Goal: Find specific fact: Find contact information

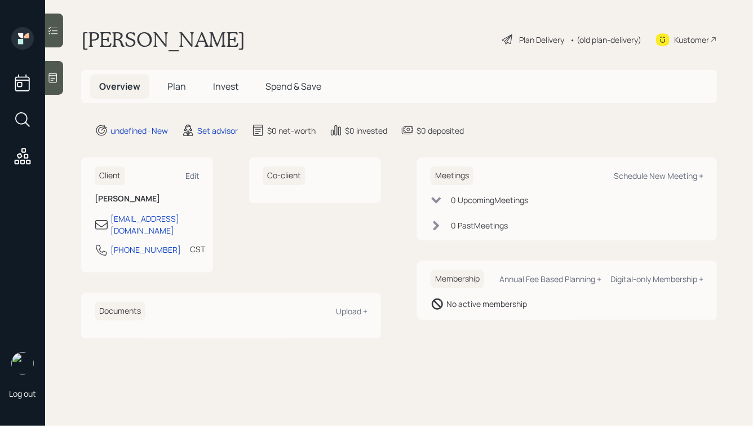
drag, startPoint x: 240, startPoint y: 42, endPoint x: 67, endPoint y: 33, distance: 173.4
click at [67, 33] on main "[PERSON_NAME] Plan Delivery • (old plan-delivery) Kustomer Overview Plan Invest…" at bounding box center [399, 213] width 708 height 426
click at [116, 32] on h1 "[PERSON_NAME]" at bounding box center [163, 39] width 164 height 25
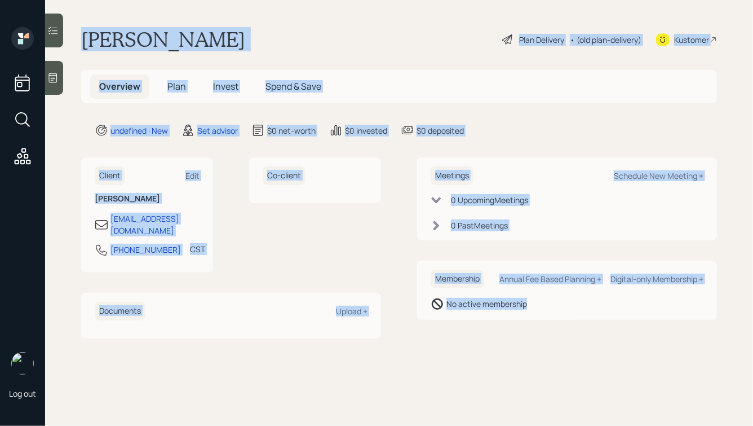
drag, startPoint x: 77, startPoint y: 30, endPoint x: 464, endPoint y: 333, distance: 491.7
click at [465, 333] on main "[PERSON_NAME] Plan Delivery • (old plan-delivery) Kustomer Overview Plan Invest…" at bounding box center [399, 213] width 708 height 426
click at [464, 333] on main "[PERSON_NAME] Plan Delivery • (old plan-delivery) Kustomer Overview Plan Invest…" at bounding box center [399, 213] width 708 height 426
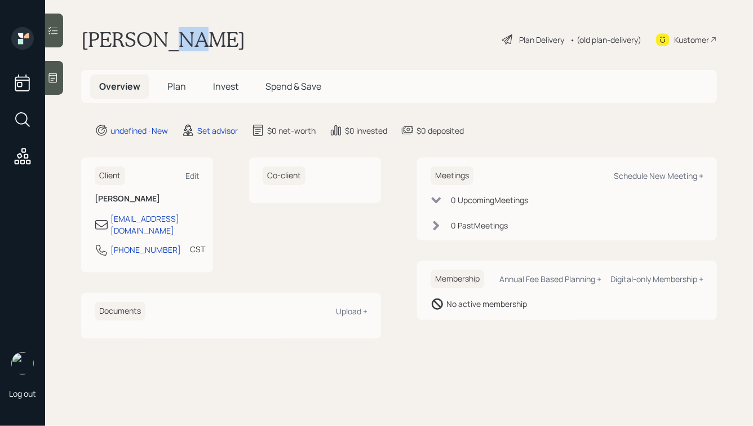
drag, startPoint x: 189, startPoint y: 42, endPoint x: 166, endPoint y: 41, distance: 23.2
click at [166, 41] on h1 "[PERSON_NAME]" at bounding box center [163, 39] width 164 height 25
drag, startPoint x: 149, startPoint y: 39, endPoint x: 243, endPoint y: 45, distance: 94.4
click at [243, 45] on div "[PERSON_NAME] Plan Delivery • (old plan-delivery) Kustomer" at bounding box center [399, 39] width 636 height 25
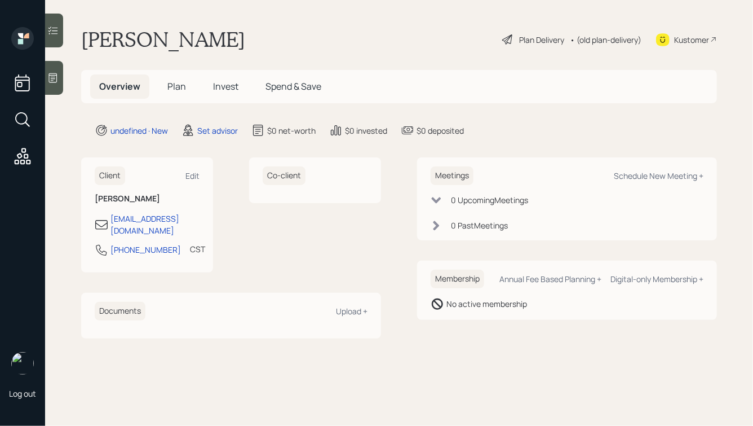
click at [243, 45] on div "[PERSON_NAME] Plan Delivery • (old plan-delivery) Kustomer" at bounding box center [399, 39] width 636 height 25
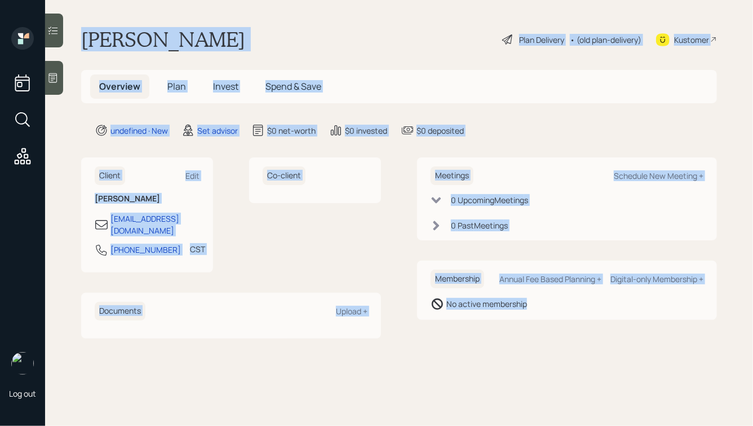
drag, startPoint x: 83, startPoint y: 39, endPoint x: 514, endPoint y: 327, distance: 518.5
click at [514, 327] on main "[PERSON_NAME] Plan Delivery • (old plan-delivery) Kustomer Overview Plan Invest…" at bounding box center [399, 213] width 708 height 426
click at [514, 327] on div "Meetings Schedule New Meeting + 0 Upcoming Meeting s 0 Past Meeting s Membershi…" at bounding box center [567, 247] width 300 height 180
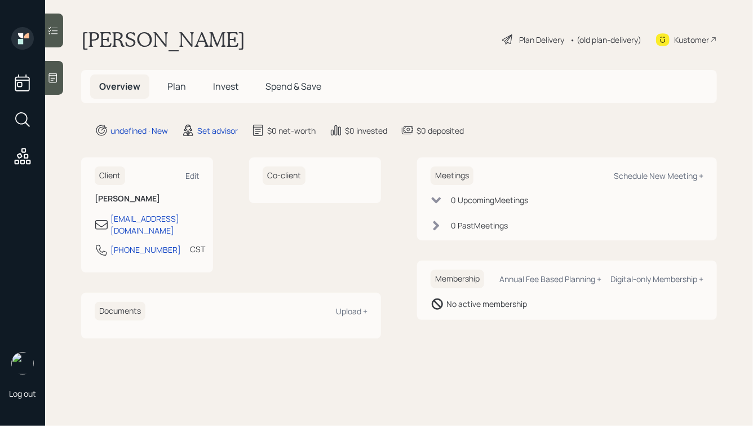
drag, startPoint x: 514, startPoint y: 327, endPoint x: 232, endPoint y: 45, distance: 398.8
click at [232, 45] on main "[PERSON_NAME] Plan Delivery • (old plan-delivery) Kustomer Overview Plan Invest…" at bounding box center [399, 213] width 708 height 426
click at [232, 45] on div "[PERSON_NAME] Plan Delivery • (old plan-delivery) Kustomer" at bounding box center [399, 39] width 636 height 25
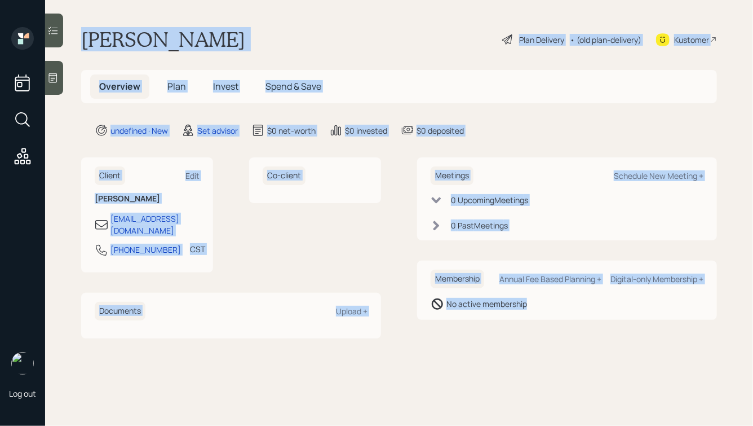
drag, startPoint x: 82, startPoint y: 39, endPoint x: 546, endPoint y: 338, distance: 552.5
click at [546, 338] on main "[PERSON_NAME] Plan Delivery • (old plan-delivery) Kustomer Overview Plan Invest…" at bounding box center [399, 213] width 708 height 426
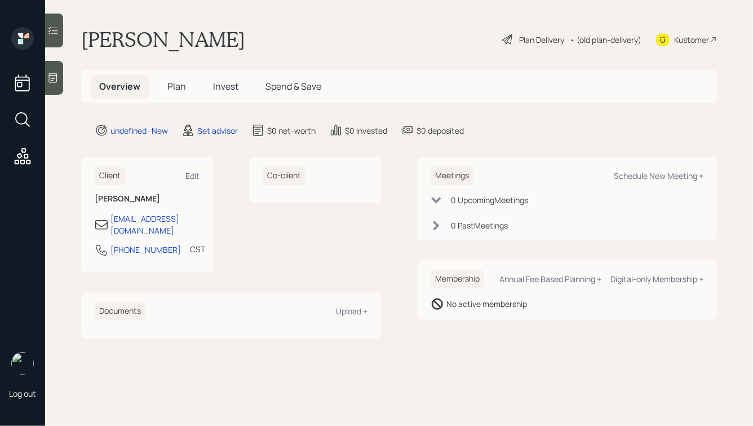
drag, startPoint x: 596, startPoint y: 341, endPoint x: 245, endPoint y: 20, distance: 475.8
click at [245, 20] on main "[PERSON_NAME] Plan Delivery • (old plan-delivery) Kustomer Overview Plan Invest…" at bounding box center [399, 213] width 708 height 426
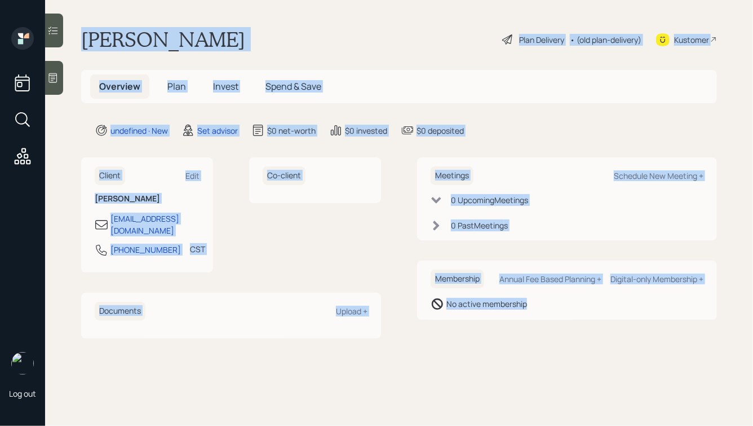
click at [212, 40] on h1 "[PERSON_NAME]" at bounding box center [163, 39] width 164 height 25
drag, startPoint x: 82, startPoint y: 38, endPoint x: 436, endPoint y: 294, distance: 436.2
click at [436, 294] on main "[PERSON_NAME] Plan Delivery • (old plan-delivery) Kustomer Overview Plan Invest…" at bounding box center [399, 213] width 708 height 426
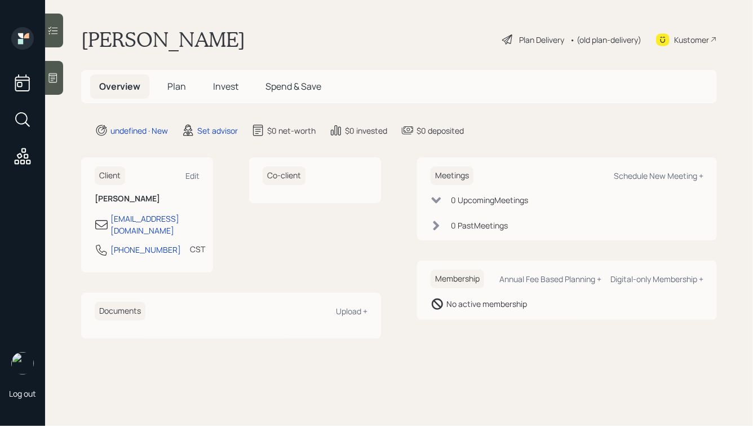
click at [509, 328] on main "[PERSON_NAME] Plan Delivery • (old plan-delivery) Kustomer Overview Plan Invest…" at bounding box center [399, 213] width 708 height 426
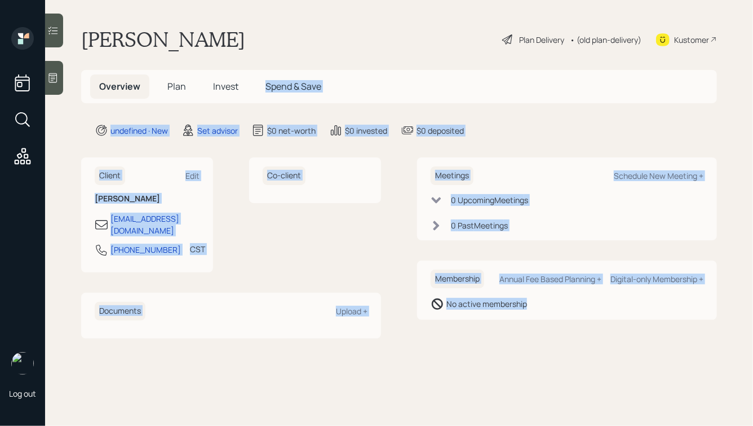
drag, startPoint x: 553, startPoint y: 329, endPoint x: 267, endPoint y: 52, distance: 397.6
click at [267, 52] on main "[PERSON_NAME] Plan Delivery • (old plan-delivery) Kustomer Overview Plan Invest…" at bounding box center [399, 213] width 708 height 426
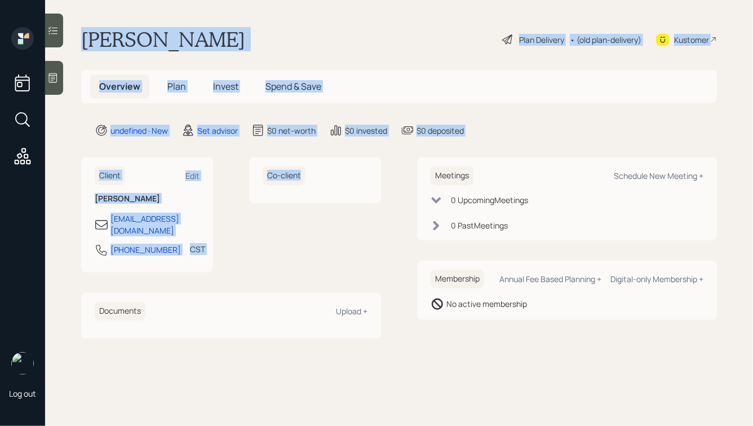
drag, startPoint x: 85, startPoint y: 38, endPoint x: 381, endPoint y: 241, distance: 359.3
click at [381, 241] on main "[PERSON_NAME] Plan Delivery • (old plan-delivery) Kustomer Overview Plan Invest…" at bounding box center [399, 213] width 708 height 426
click at [346, 233] on div "Co-client" at bounding box center [315, 214] width 132 height 115
drag, startPoint x: 482, startPoint y: 143, endPoint x: 254, endPoint y: 30, distance: 254.0
click at [255, 32] on main "[PERSON_NAME] Plan Delivery • (old plan-delivery) Kustomer Overview Plan Invest…" at bounding box center [399, 213] width 708 height 426
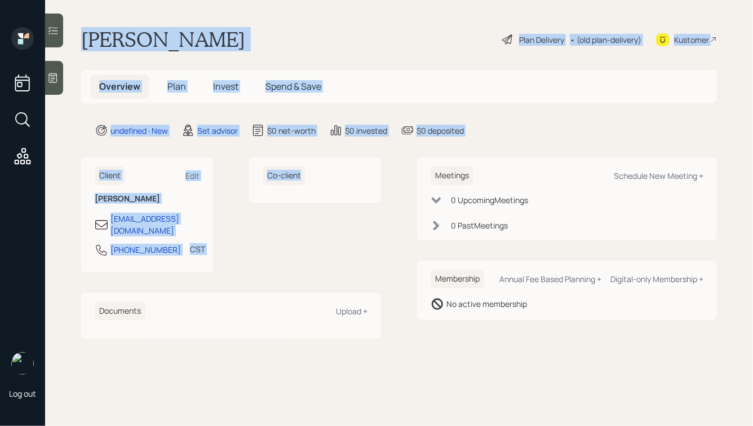
click at [254, 30] on div "[PERSON_NAME] Plan Delivery • (old plan-delivery) Kustomer" at bounding box center [399, 39] width 636 height 25
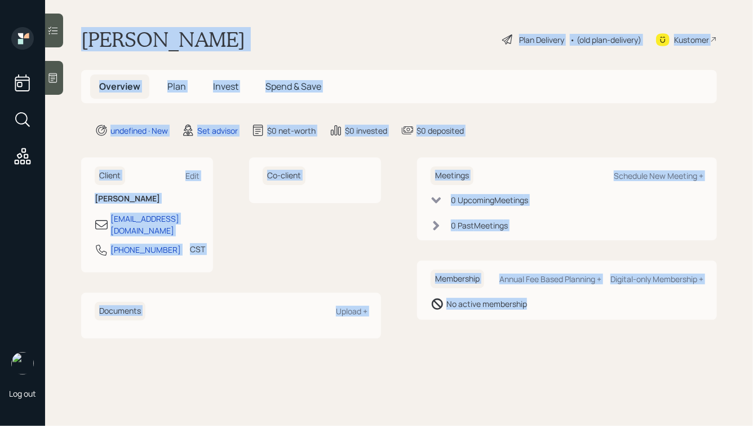
drag, startPoint x: 78, startPoint y: 35, endPoint x: 530, endPoint y: 329, distance: 539.4
click at [530, 329] on main "[PERSON_NAME] Plan Delivery • (old plan-delivery) Kustomer Overview Plan Invest…" at bounding box center [399, 213] width 708 height 426
drag, startPoint x: 559, startPoint y: 328, endPoint x: 242, endPoint y: -7, distance: 461.6
click at [242, 0] on html "Log out [PERSON_NAME] Plan Delivery • (old plan-delivery) Kustomer Overview Pla…" at bounding box center [376, 213] width 753 height 426
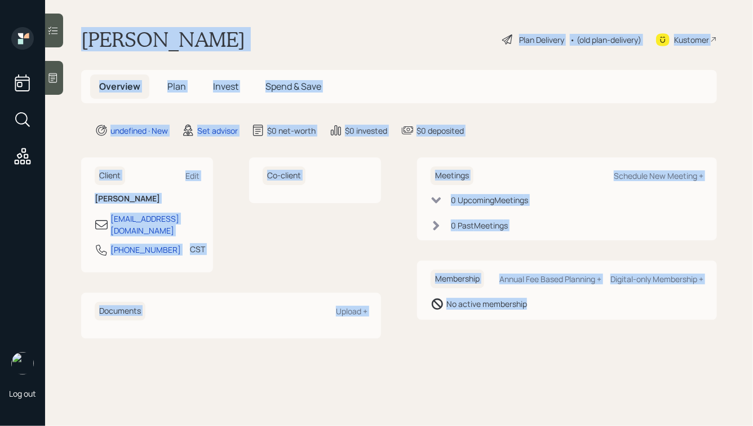
click at [215, 28] on h1 "[PERSON_NAME]" at bounding box center [163, 39] width 164 height 25
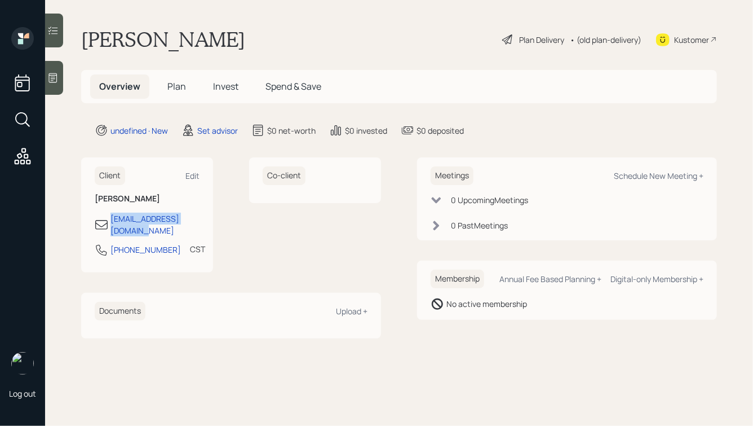
drag, startPoint x: 221, startPoint y: 221, endPoint x: 109, endPoint y: 220, distance: 111.1
click at [109, 220] on div "Client Edit [PERSON_NAME] [EMAIL_ADDRESS][DOMAIN_NAME] [PHONE_NUMBER] CST Curre…" at bounding box center [231, 214] width 300 height 115
copy div "[EMAIL_ADDRESS][DOMAIN_NAME]"
